Goal: Find specific page/section: Find specific page/section

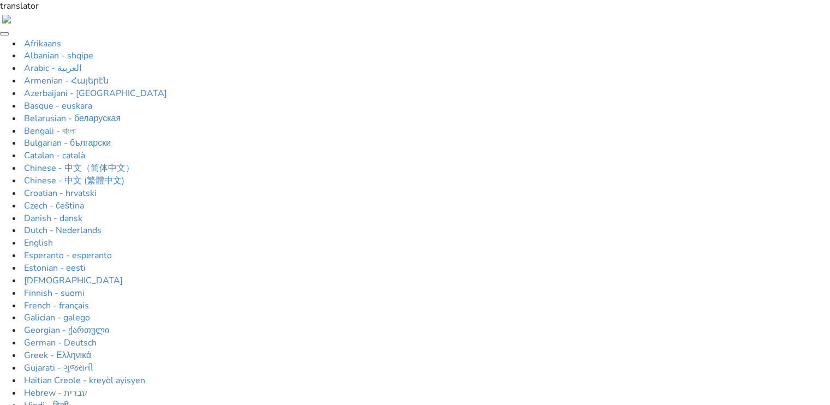
type input "Tub Transfer Board"
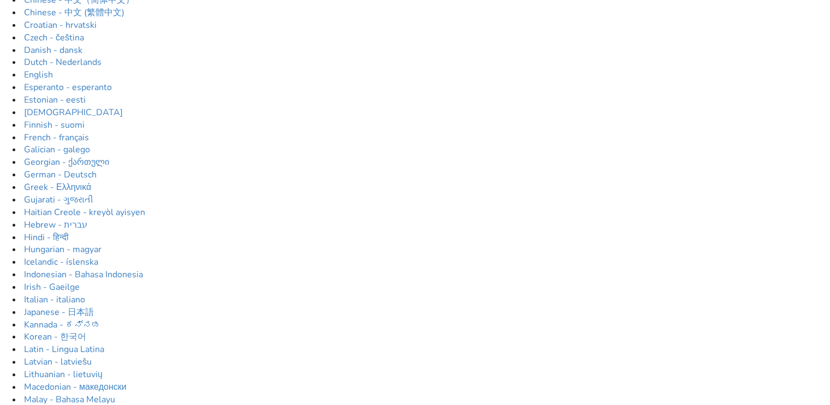
scroll to position [186, 0]
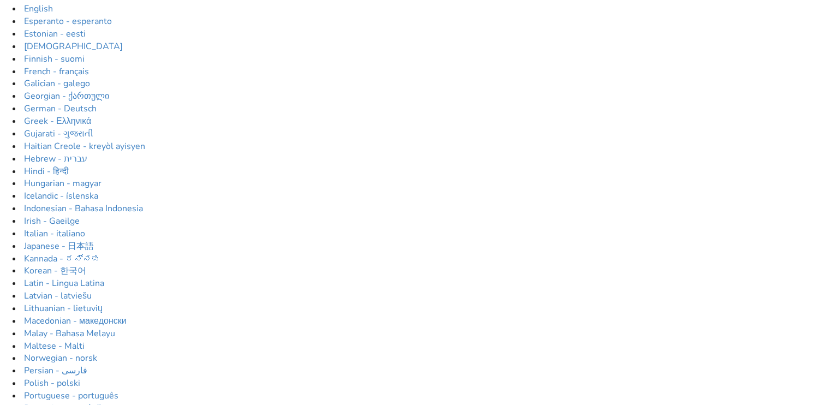
scroll to position [234, 0]
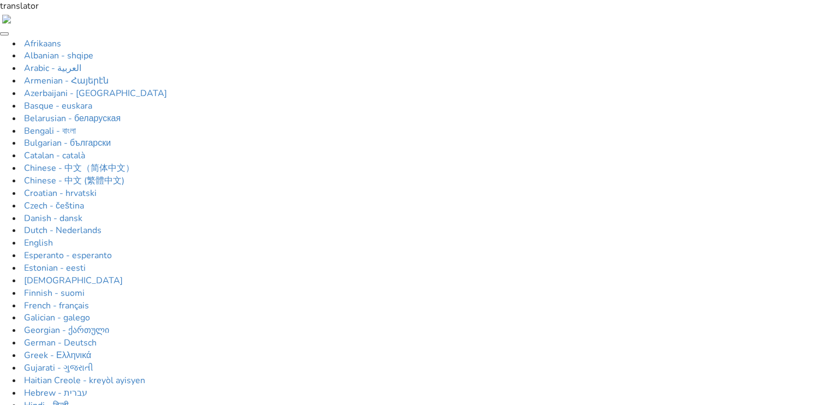
type input "shower transfer"
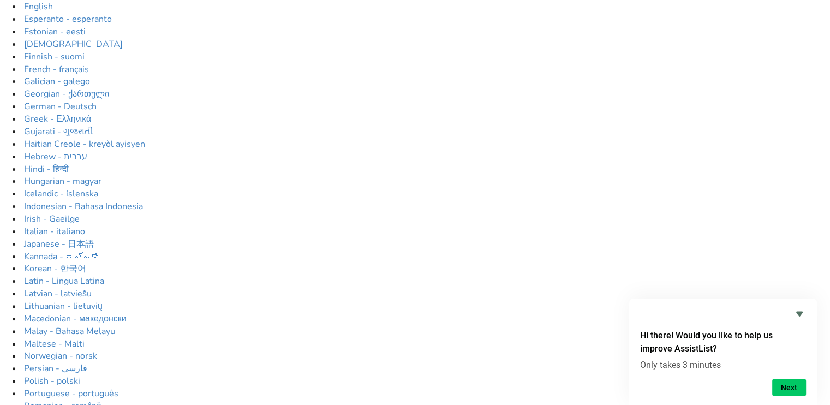
scroll to position [223, 0]
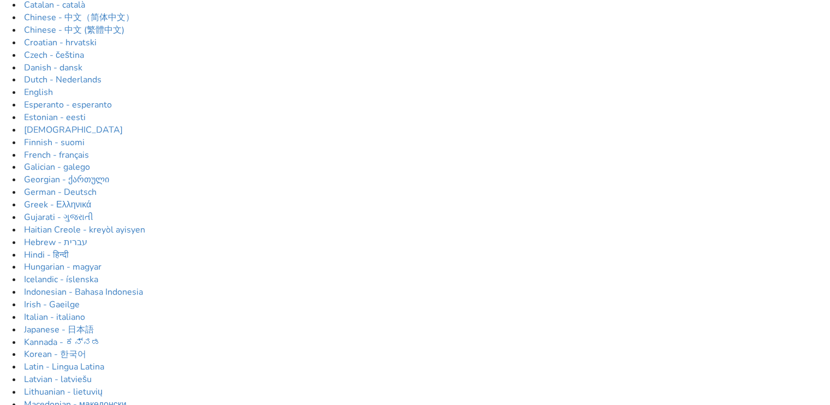
scroll to position [131, 0]
